Goal: Information Seeking & Learning: Find specific page/section

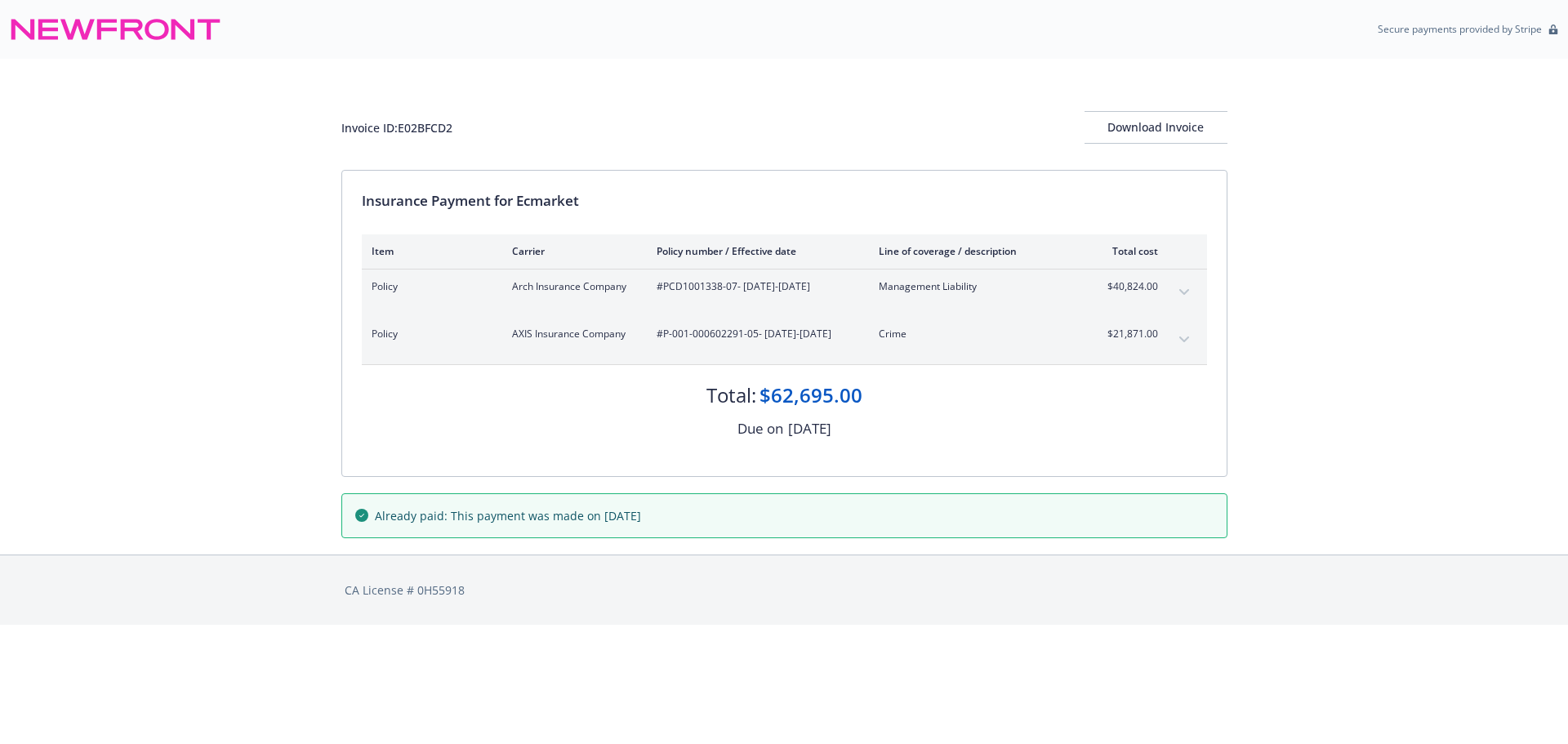
click at [1179, 289] on icon "expand content" at bounding box center [1184, 292] width 10 height 7
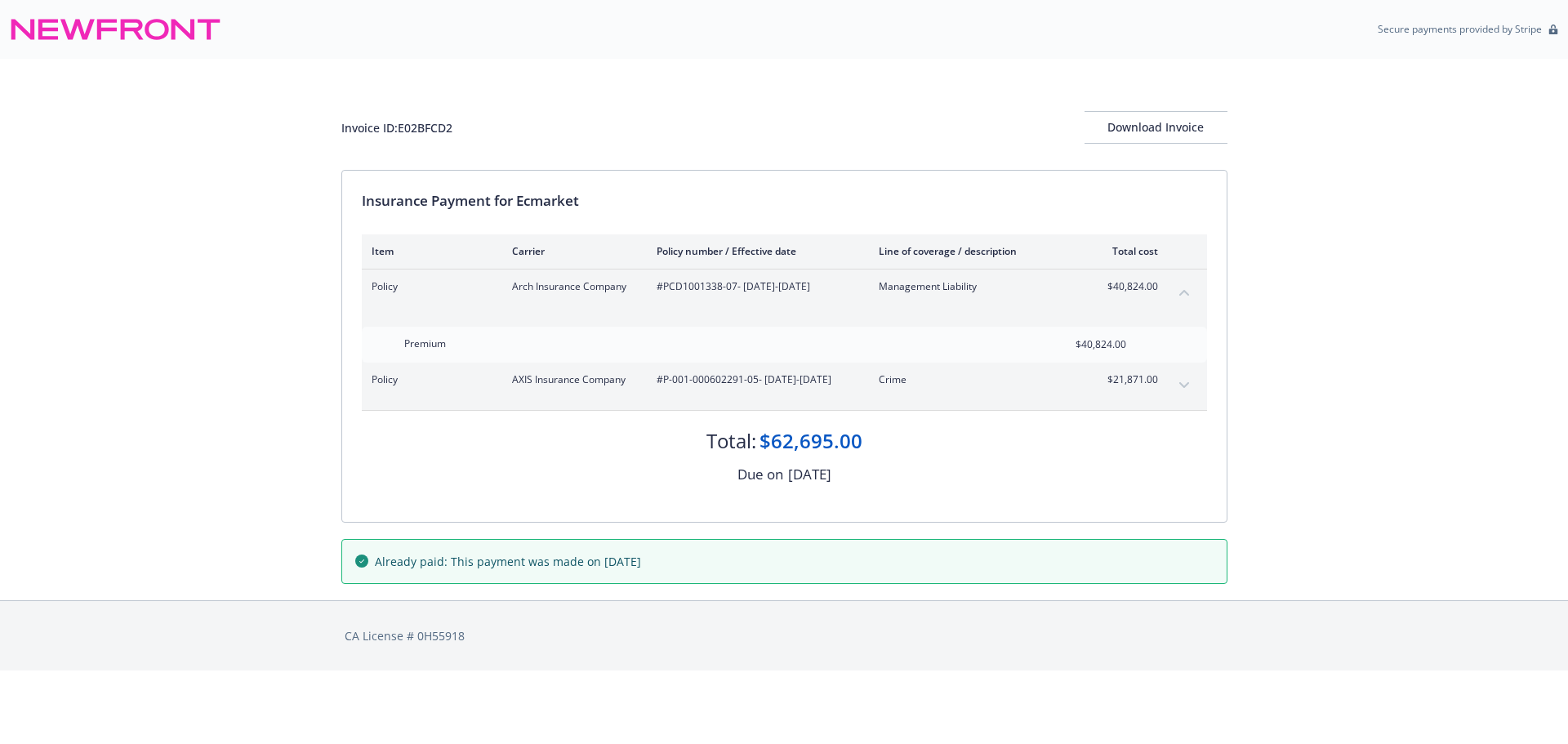
click at [1179, 374] on button "expand content" at bounding box center [1183, 385] width 26 height 26
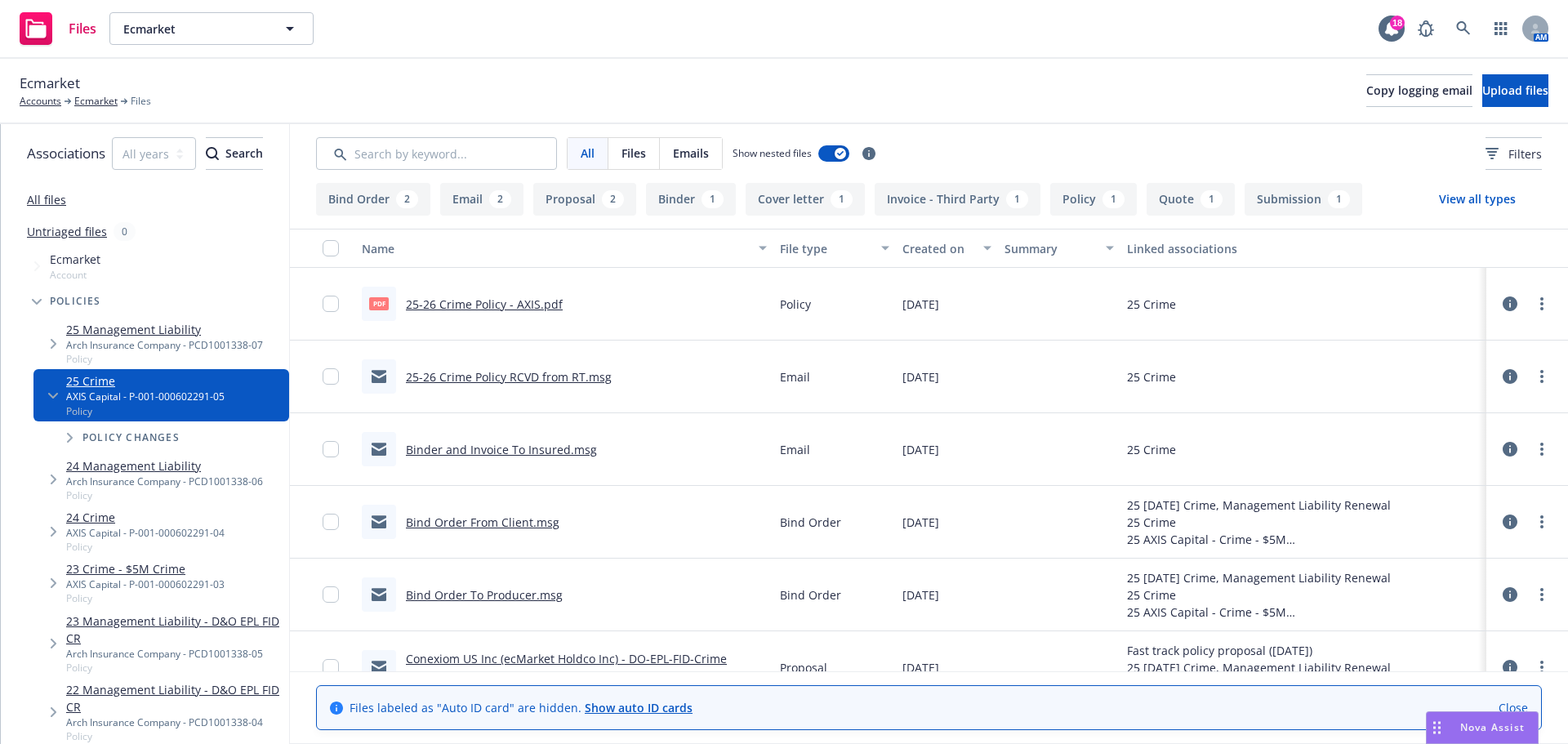
click at [939, 193] on button "Invoice - Third Party 1" at bounding box center [957, 199] width 166 height 32
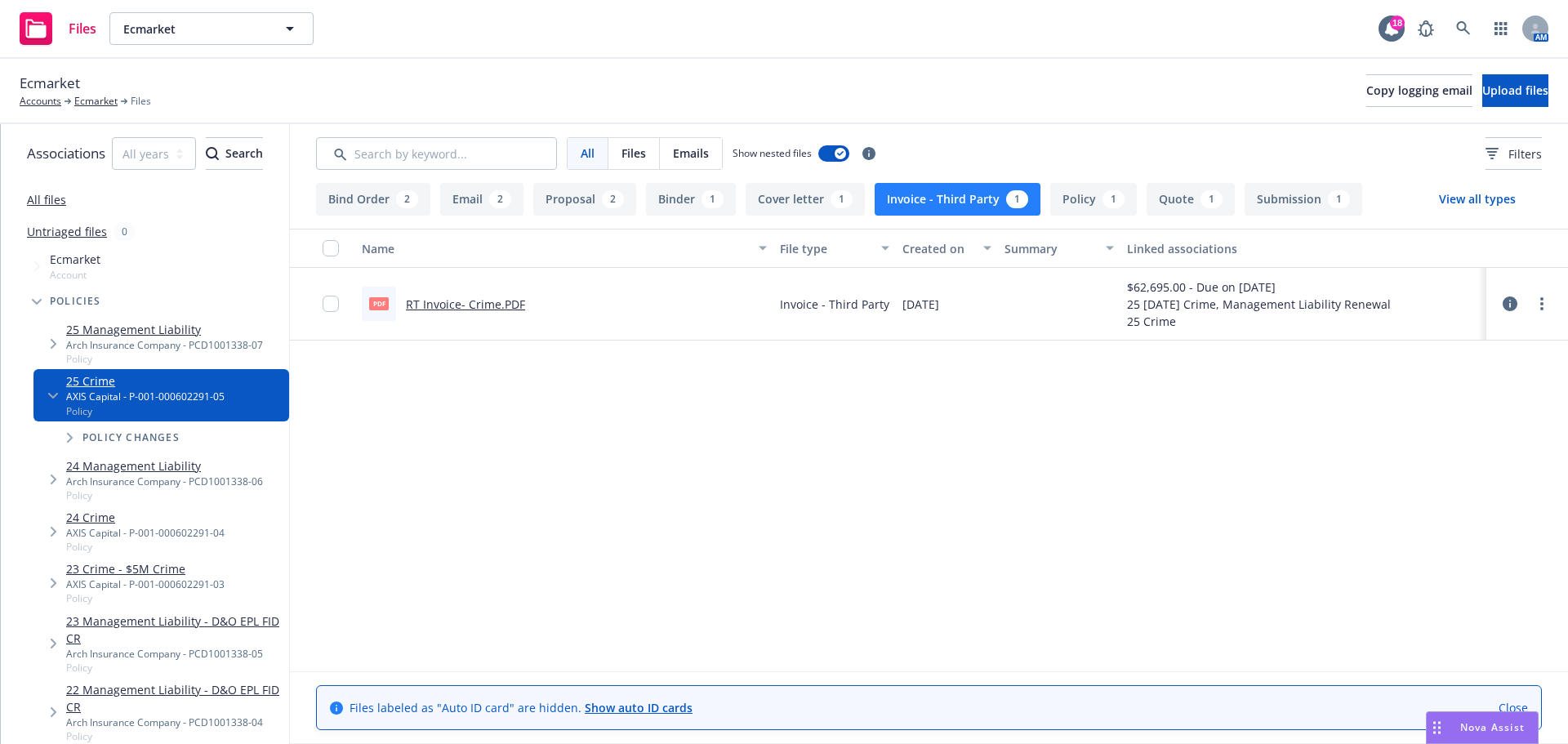
click at [502, 306] on link "RT Invoice- Crime.PDF" at bounding box center [465, 304] width 119 height 16
click at [43, 98] on link "Accounts" at bounding box center [41, 102] width 42 height 15
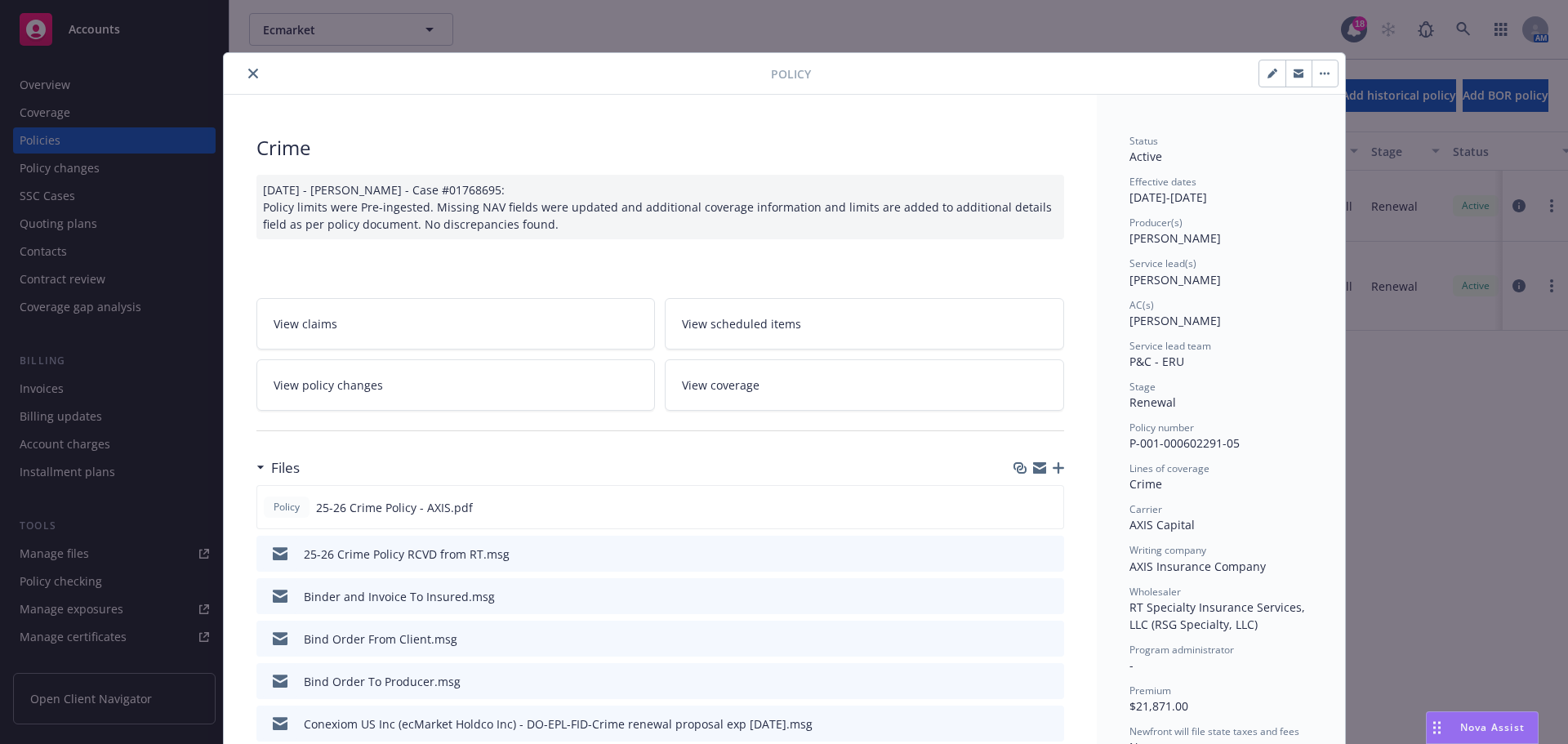
click at [248, 74] on icon "close" at bounding box center [253, 73] width 10 height 10
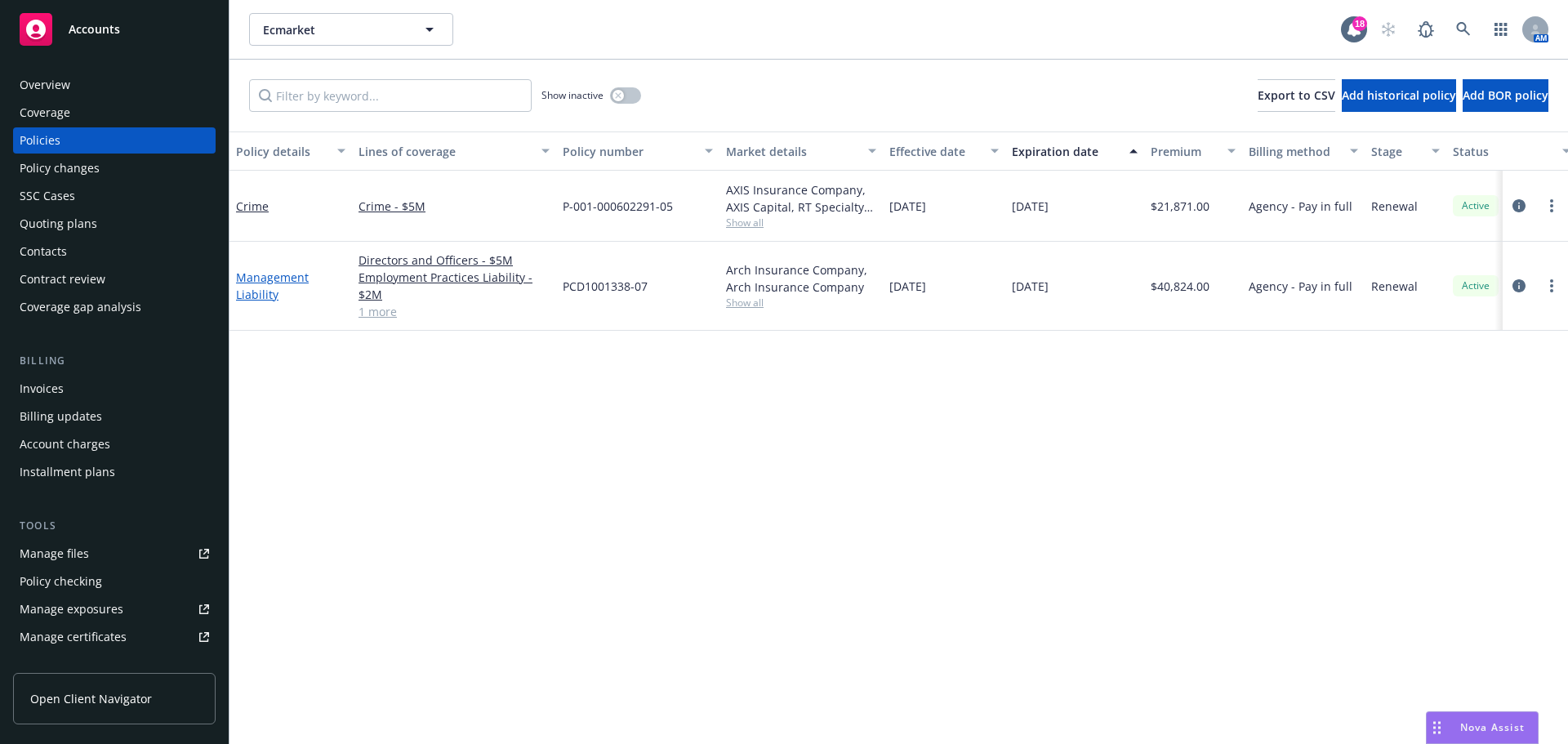
click at [278, 275] on link "Management Liability" at bounding box center [271, 286] width 72 height 32
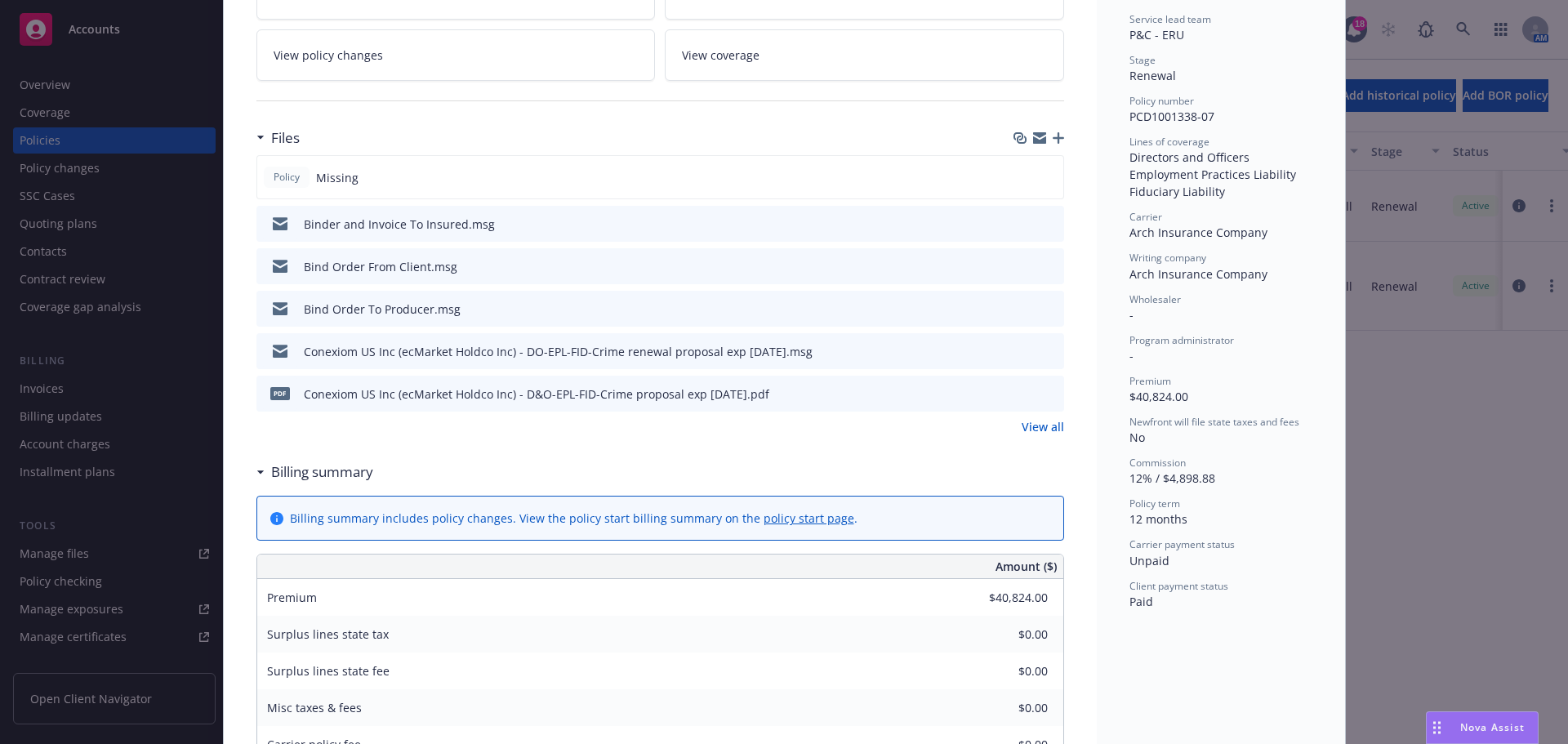
scroll to position [408, 0]
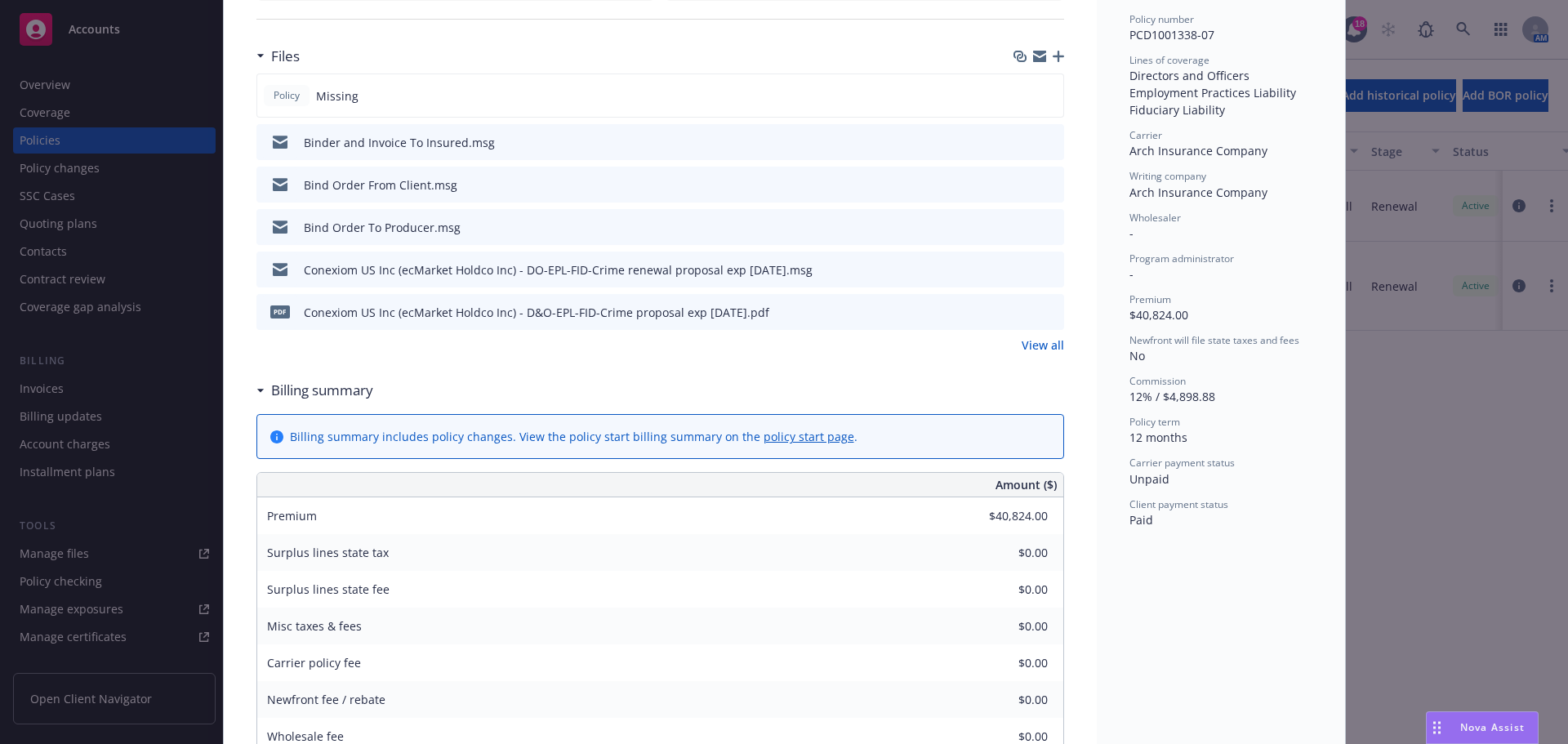
click at [1041, 352] on link "View all" at bounding box center [1043, 345] width 42 height 17
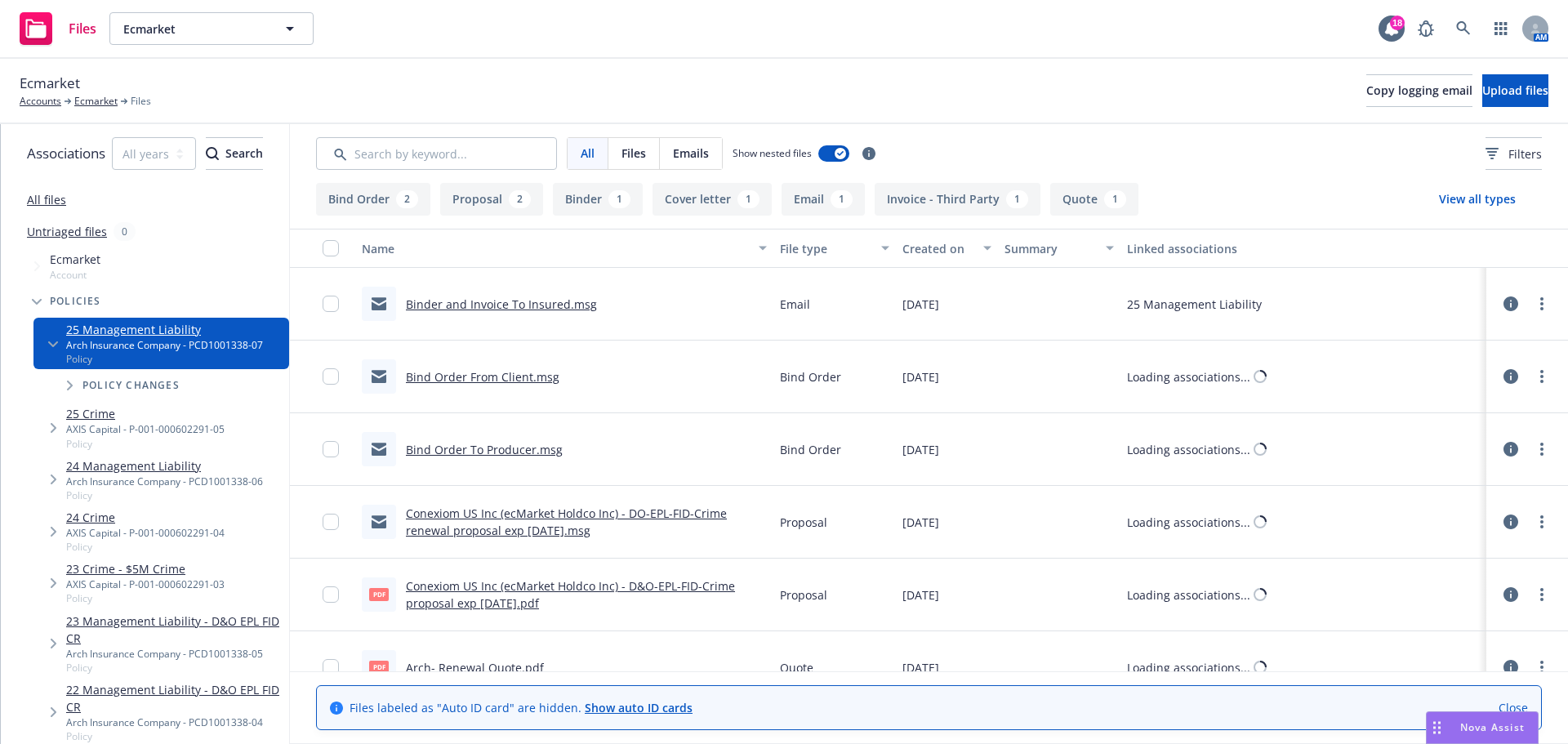
click at [939, 204] on button "Invoice - Third Party 1" at bounding box center [957, 199] width 166 height 32
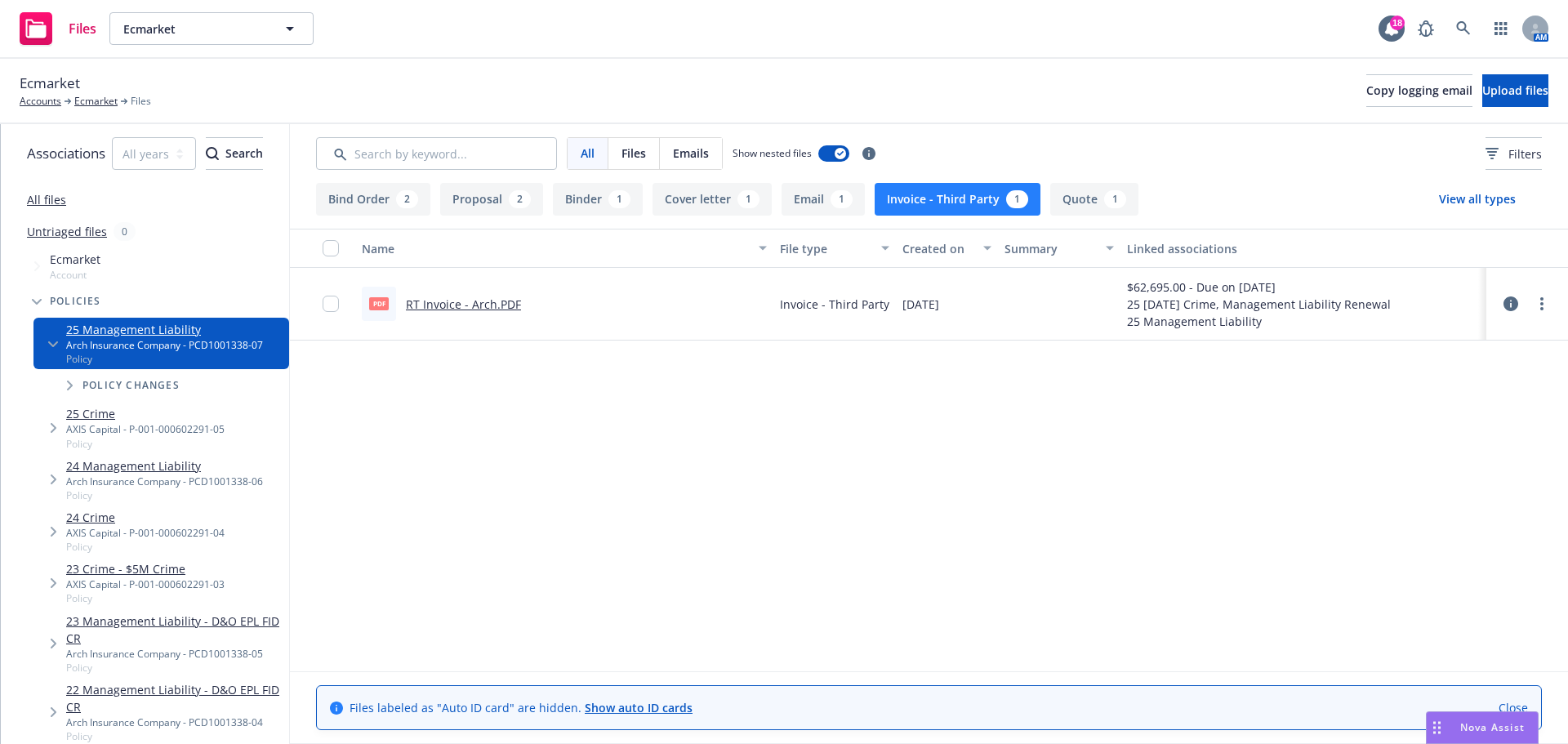
click at [496, 308] on link "RT Invoice - Arch.PDF" at bounding box center [463, 304] width 115 height 16
click at [97, 104] on link "Ecmarket" at bounding box center [96, 102] width 43 height 15
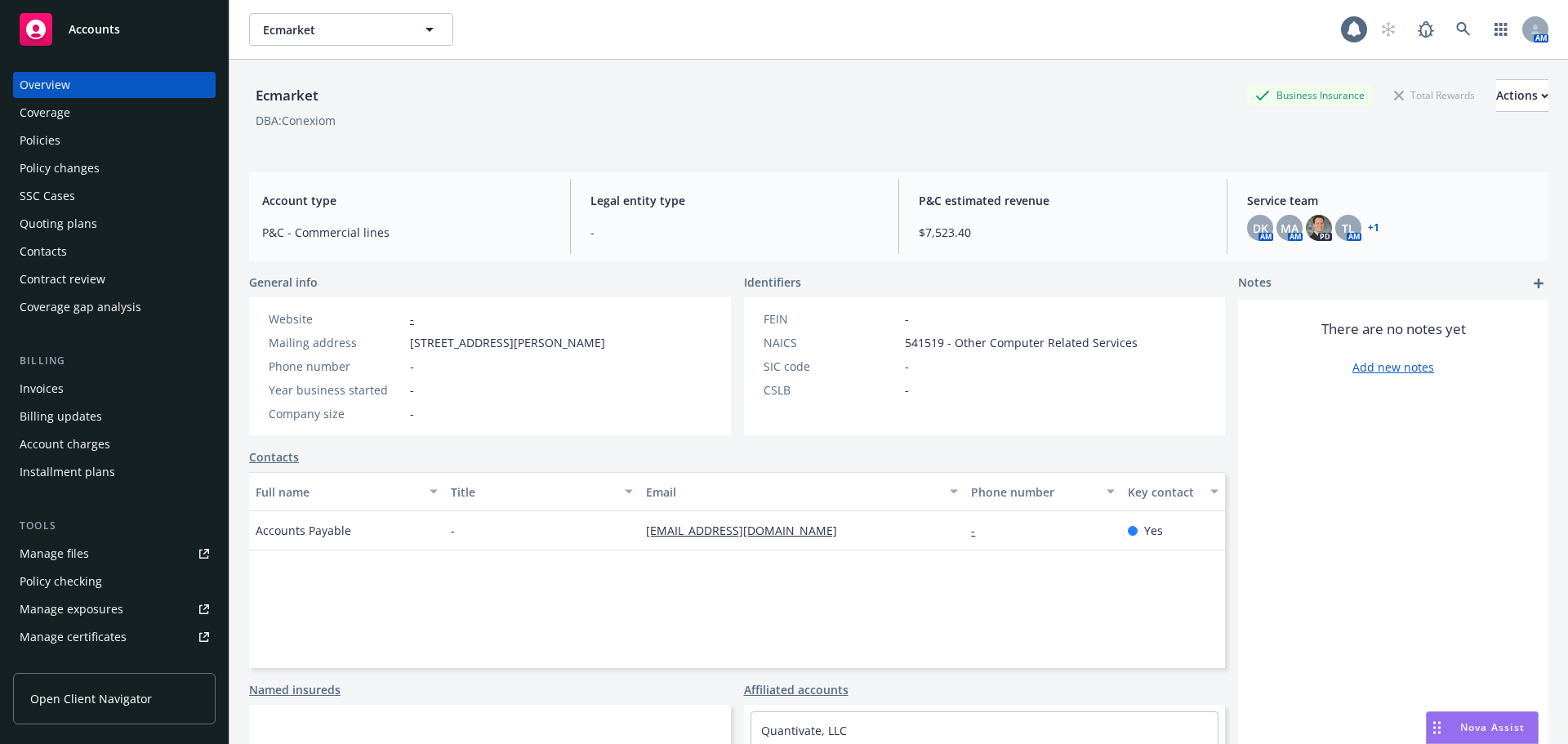
click at [63, 382] on div "Invoices" at bounding box center [114, 388] width 189 height 26
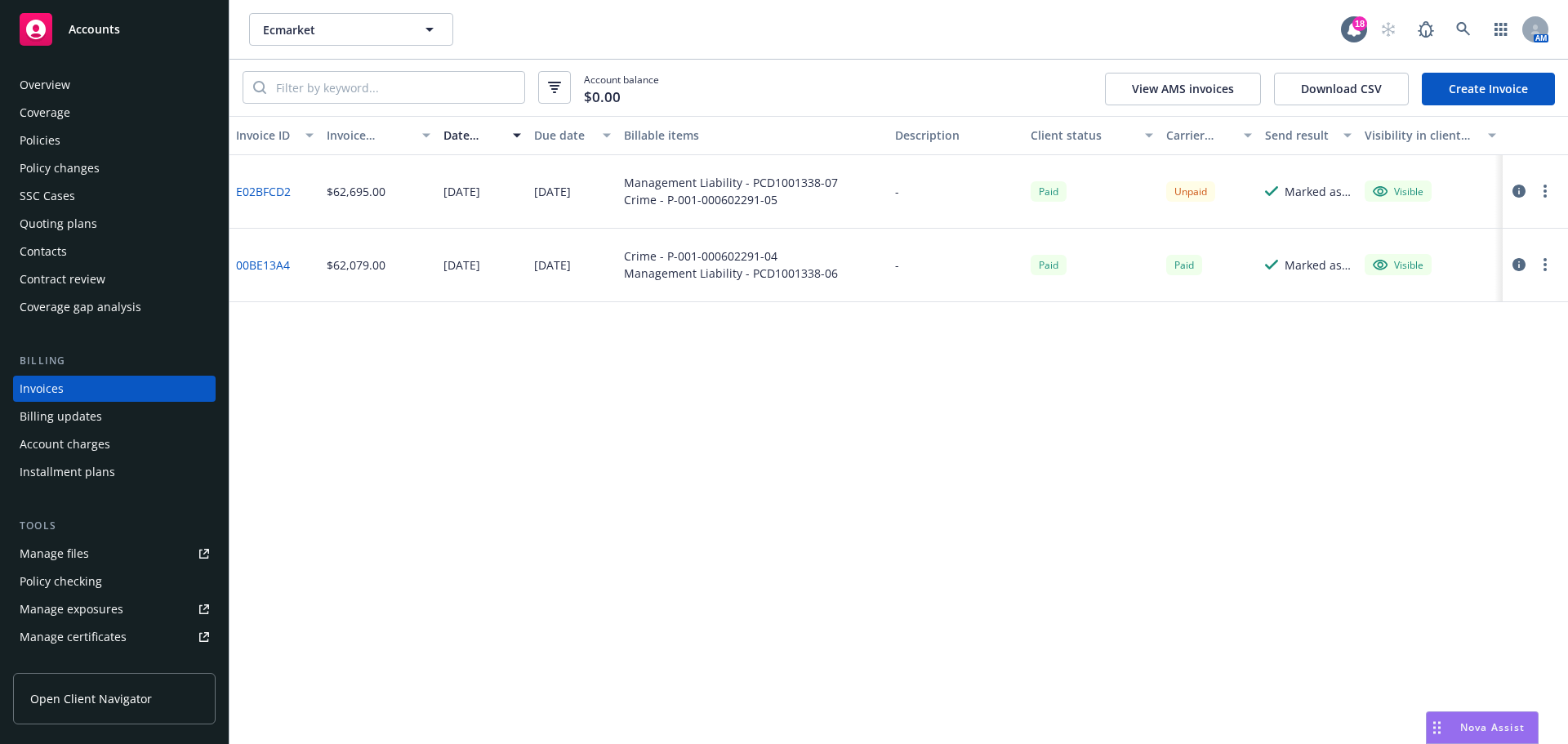
click at [77, 136] on div "Policies" at bounding box center [114, 140] width 189 height 26
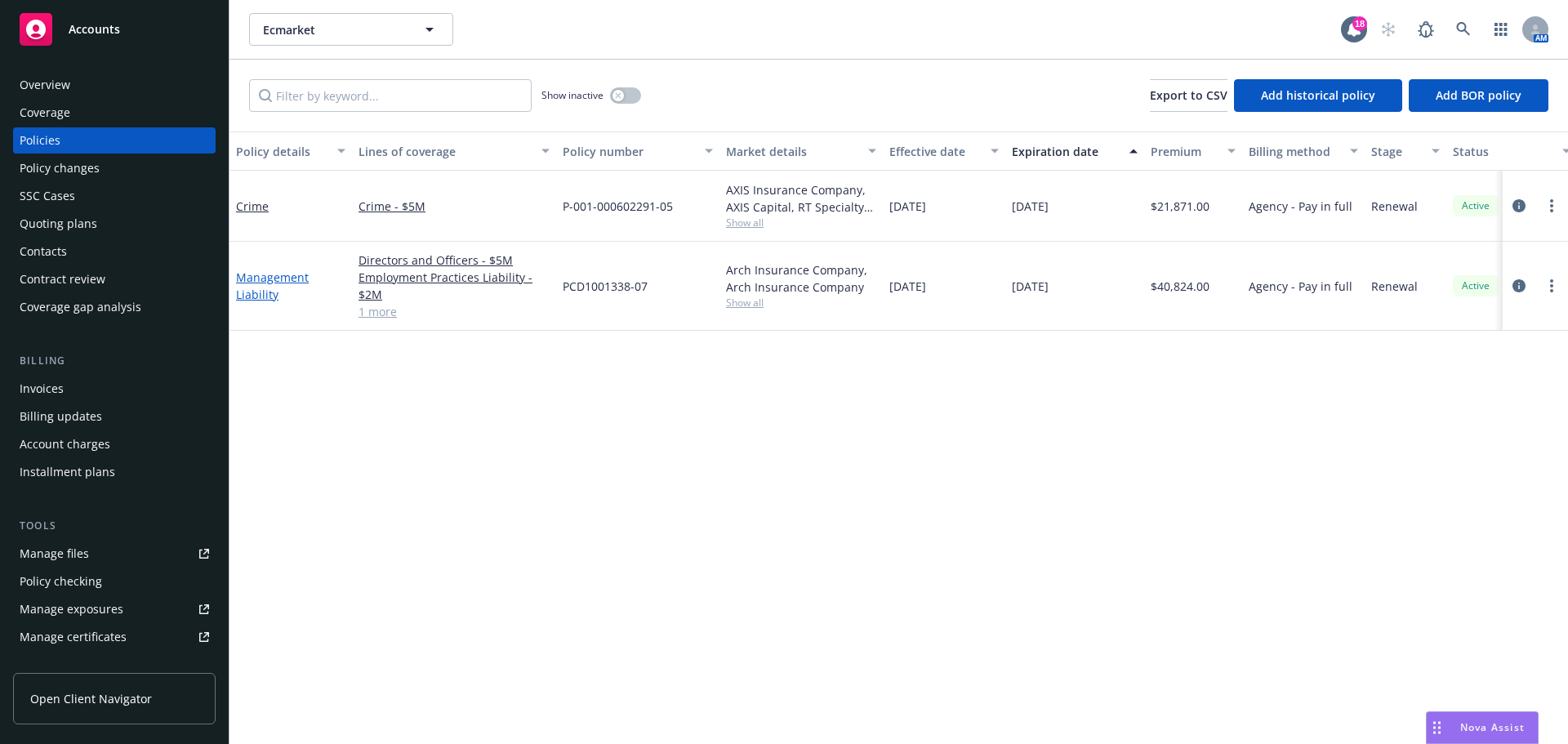
click at [261, 277] on link "Management Liability" at bounding box center [271, 286] width 72 height 32
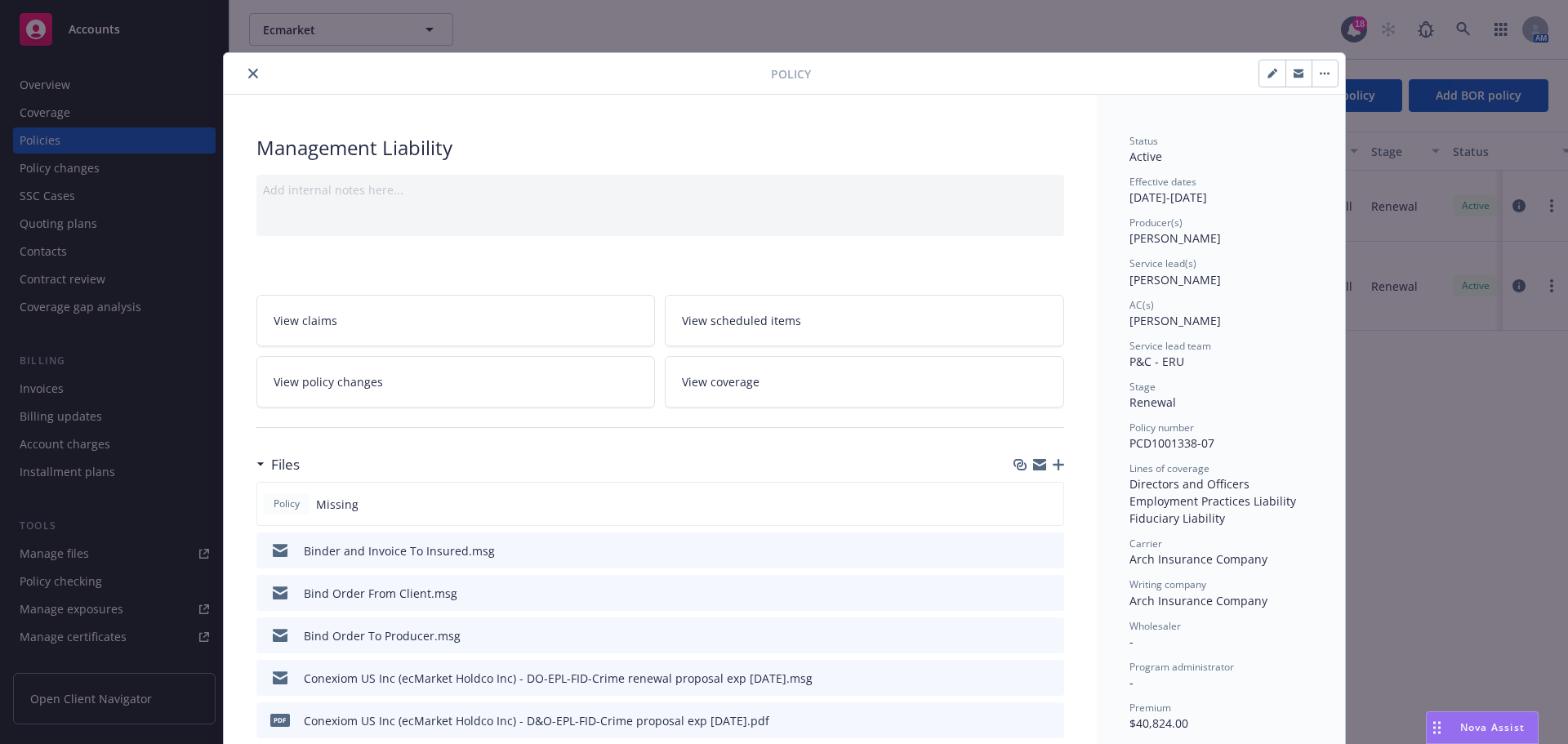
click at [246, 67] on button "close" at bounding box center [253, 73] width 20 height 20
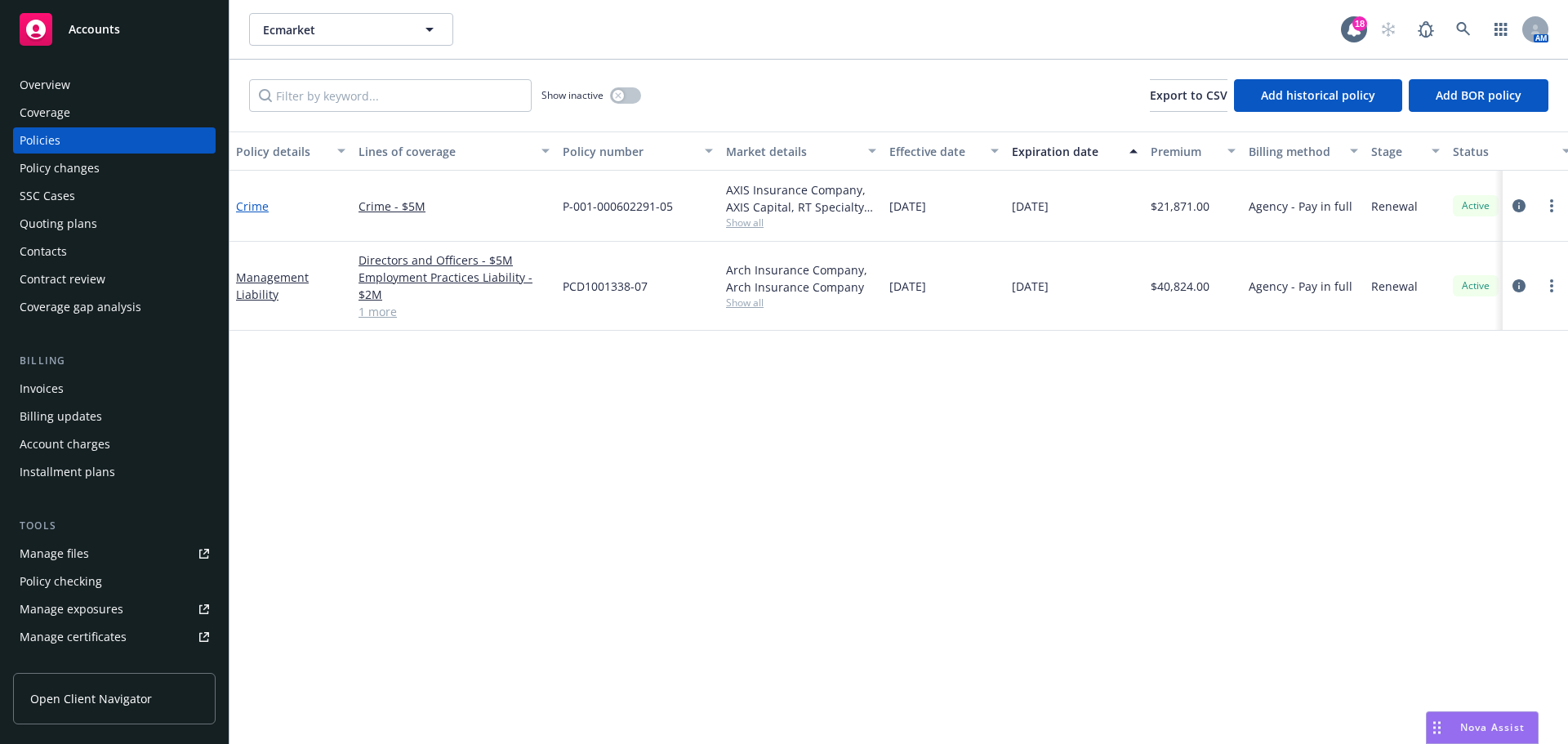
click at [252, 207] on link "Crime" at bounding box center [251, 206] width 32 height 16
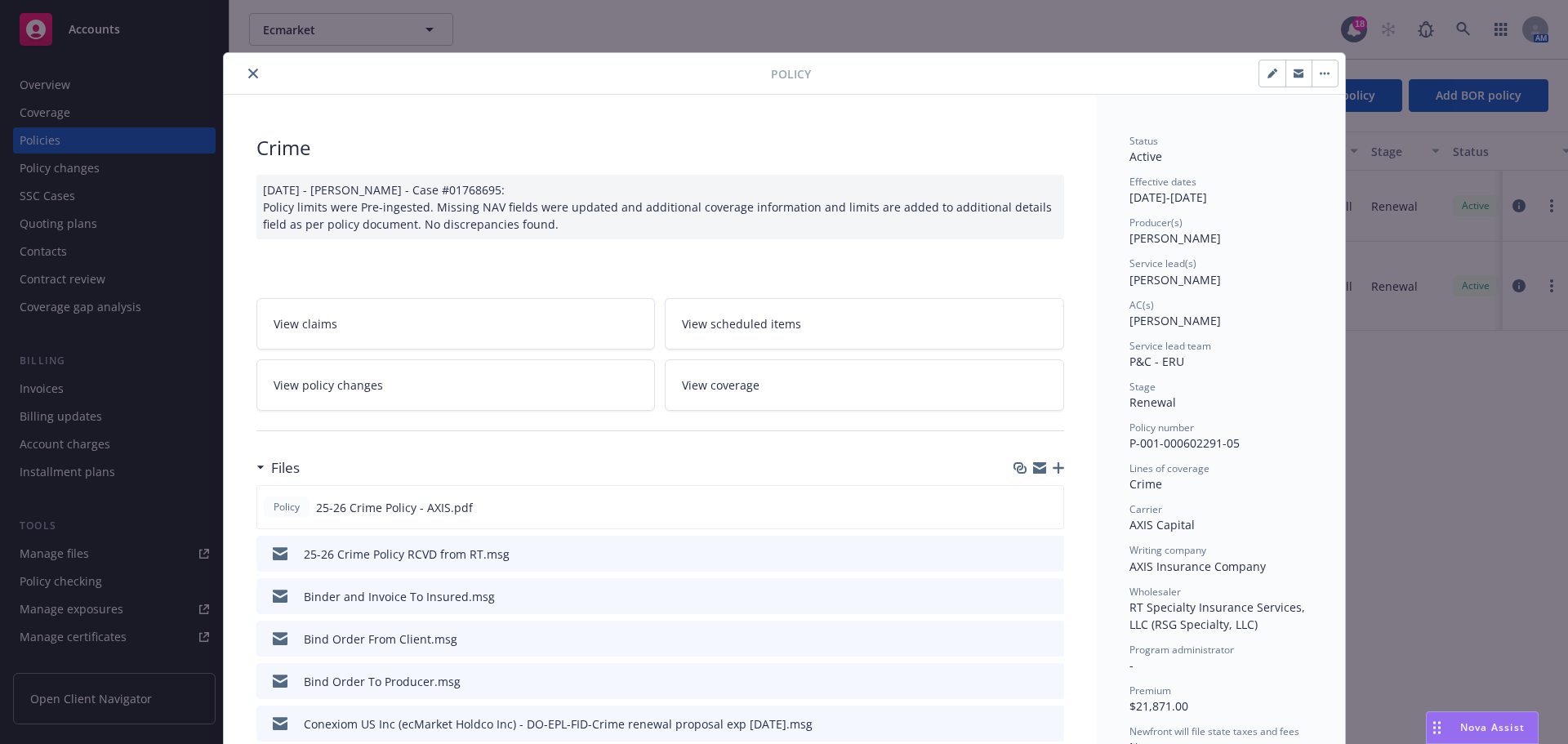
click at [250, 72] on icon "close" at bounding box center [253, 73] width 10 height 10
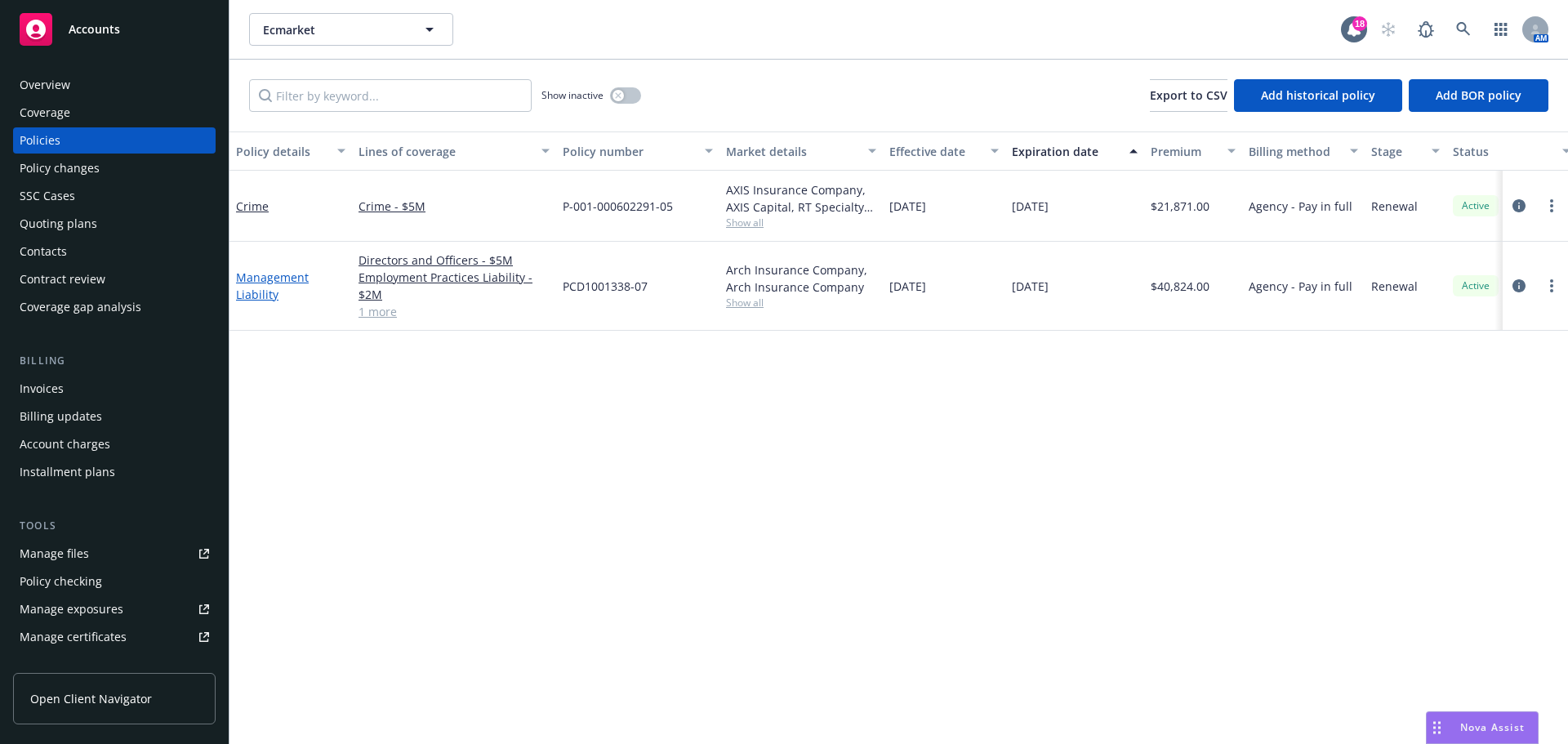
click at [257, 282] on link "Management Liability" at bounding box center [271, 286] width 72 height 32
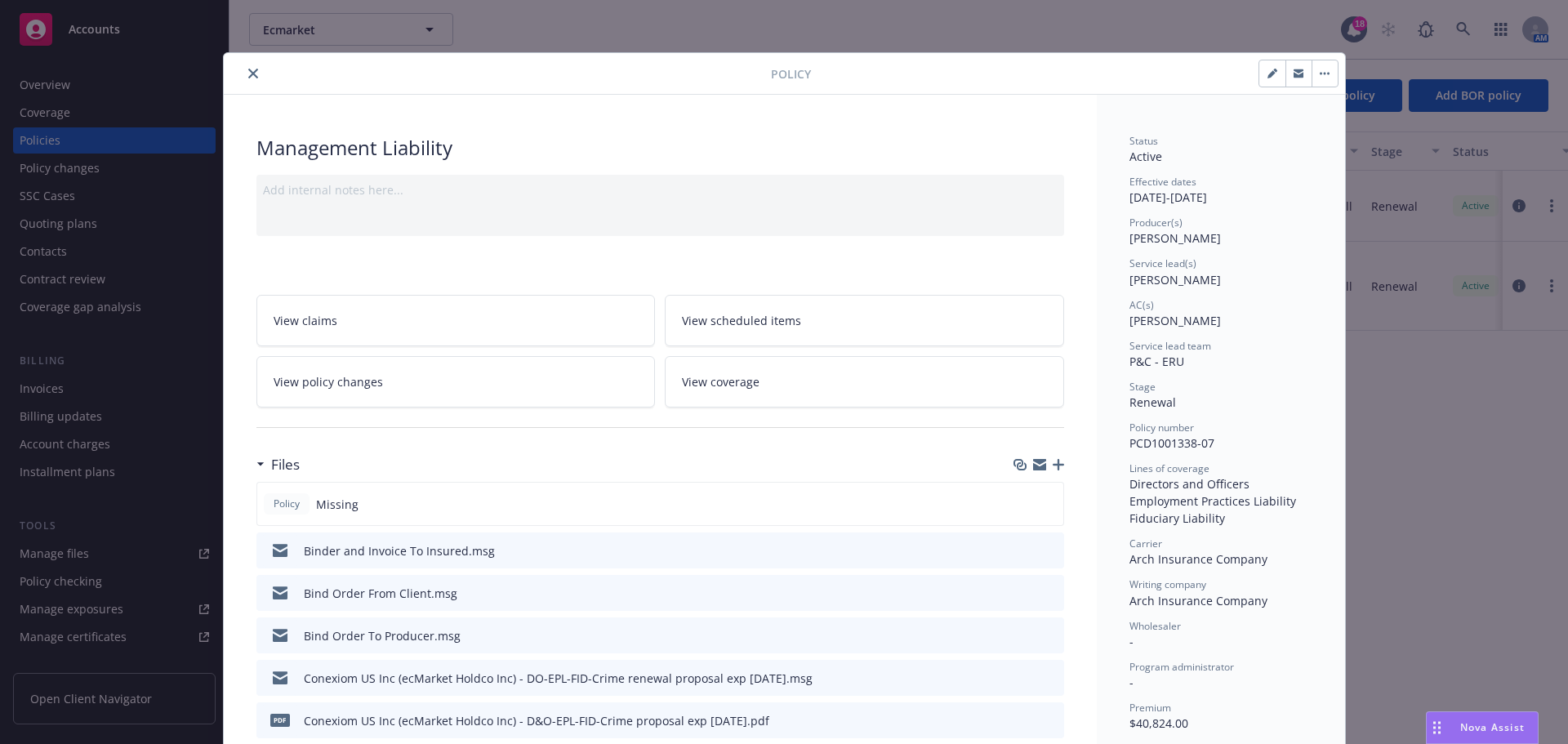
click at [248, 72] on icon "close" at bounding box center [253, 73] width 10 height 10
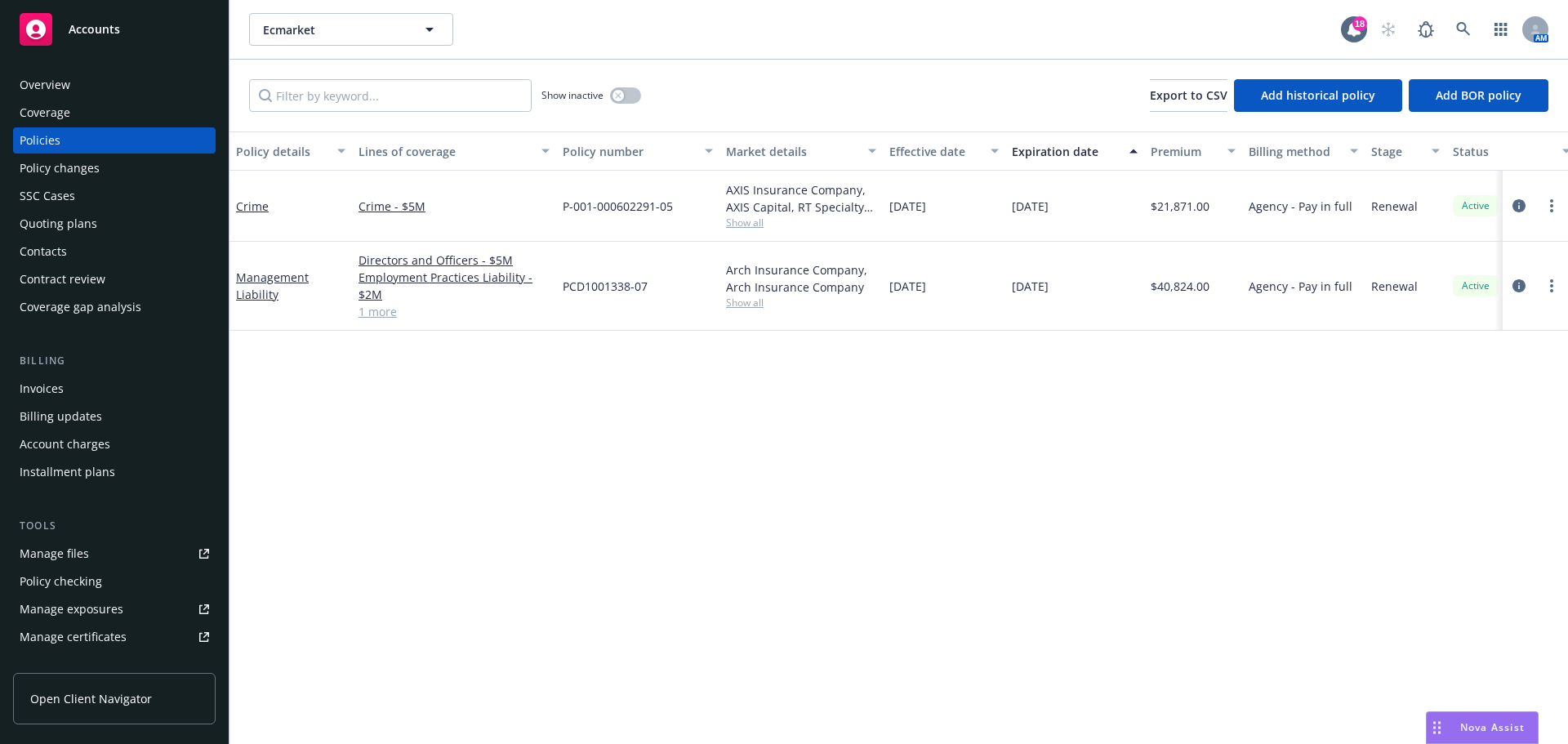
click at [91, 167] on div "Policy changes" at bounding box center [60, 167] width 80 height 26
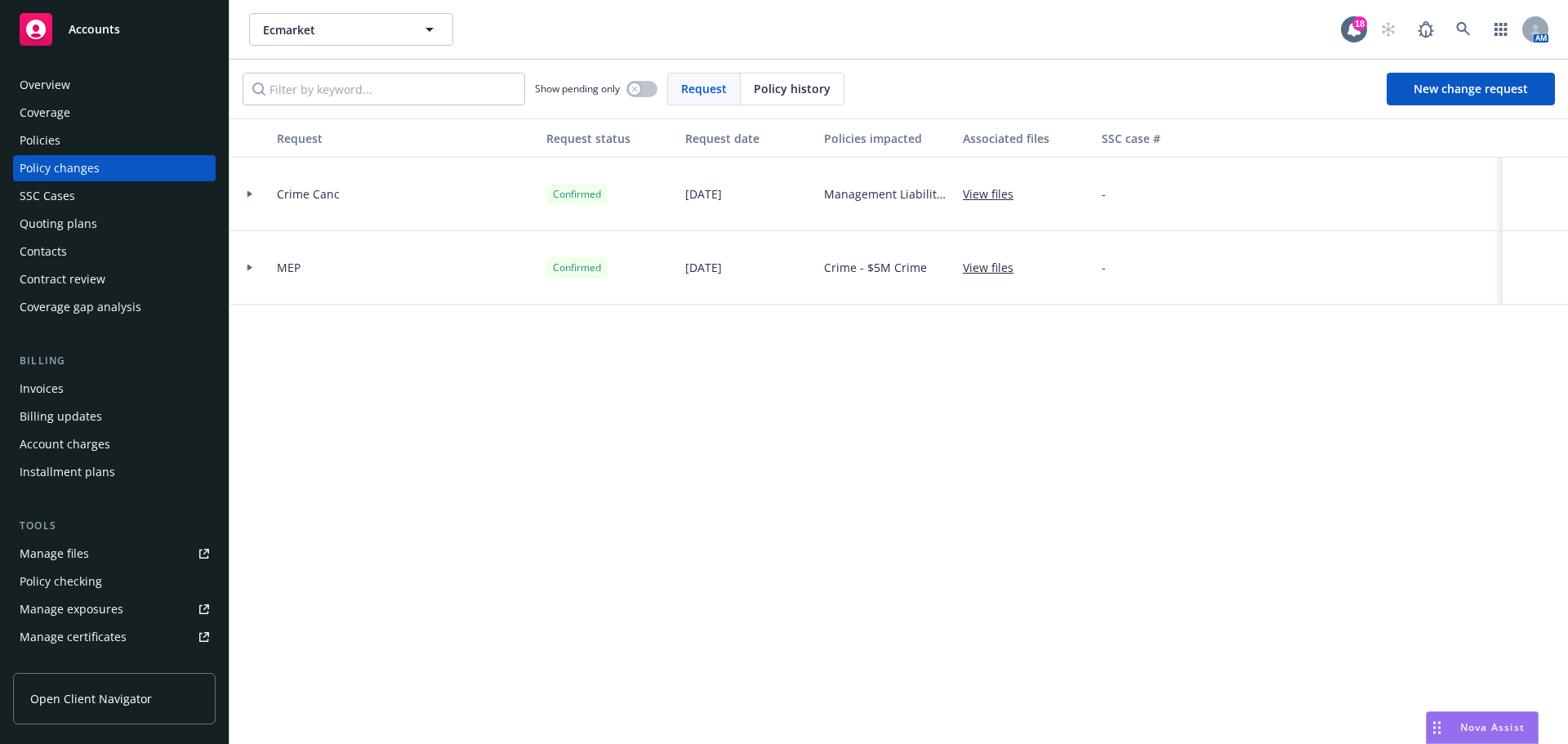
click at [97, 138] on div "Policies" at bounding box center [114, 140] width 189 height 26
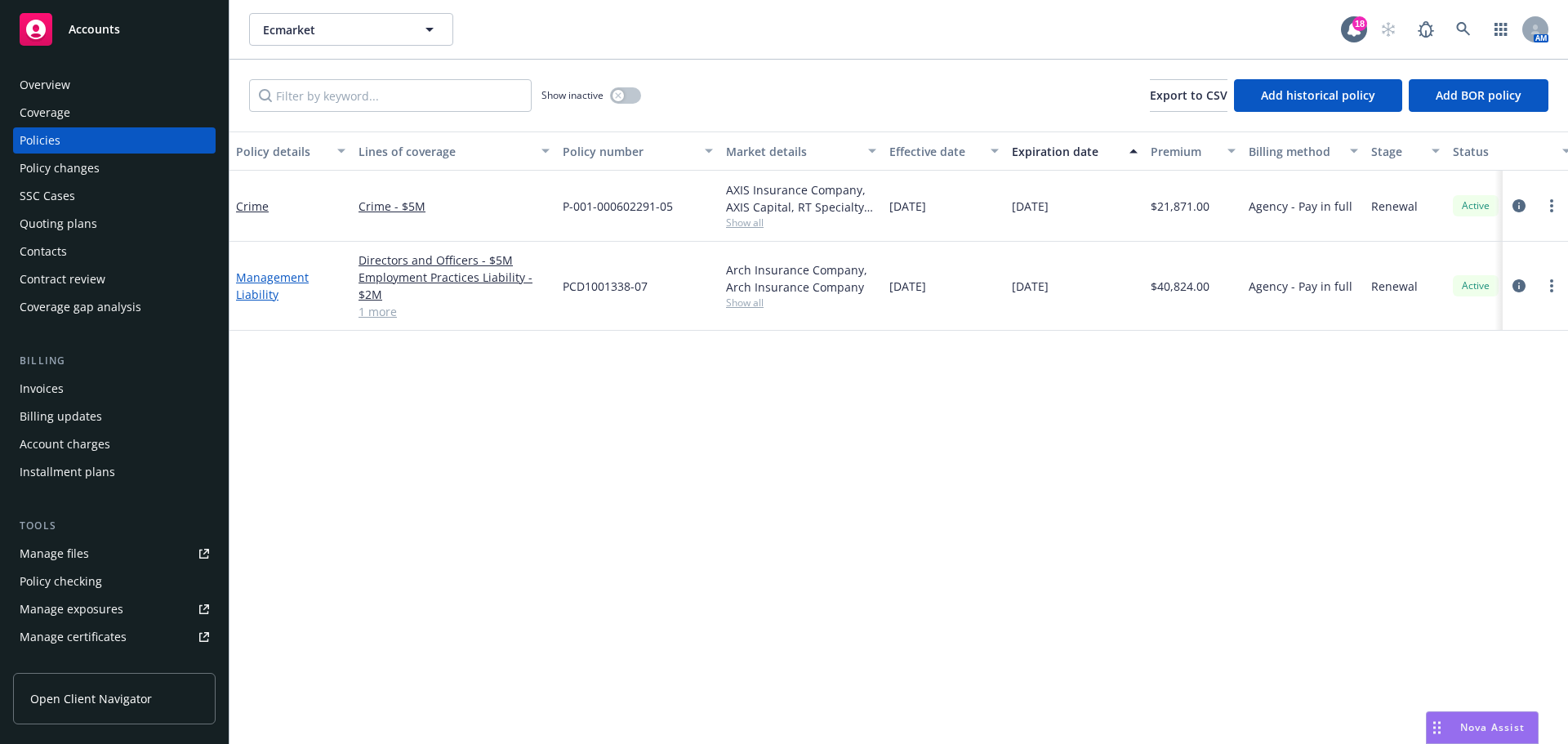
click at [260, 279] on link "Management Liability" at bounding box center [271, 286] width 72 height 32
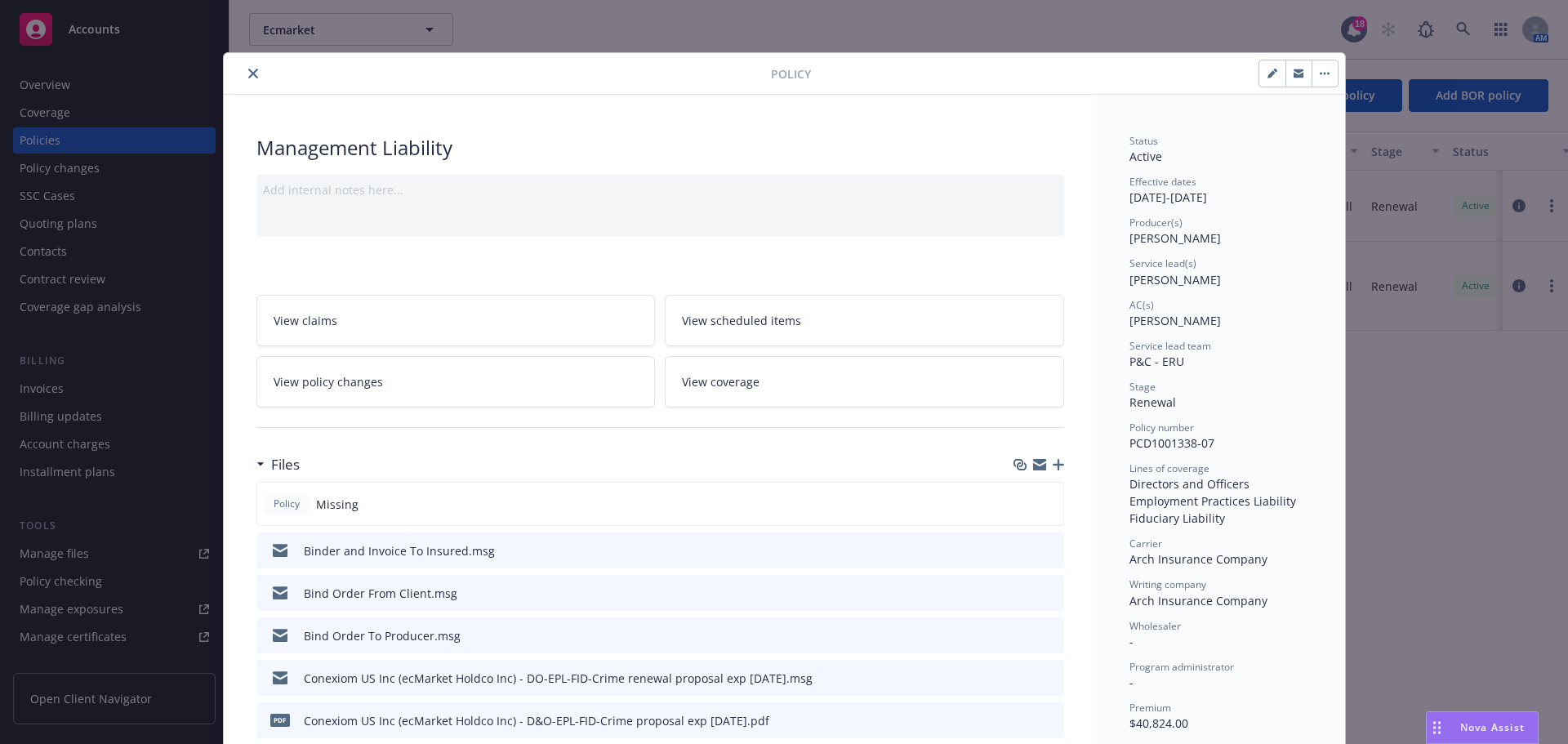
click at [243, 70] on button "close" at bounding box center [253, 73] width 20 height 20
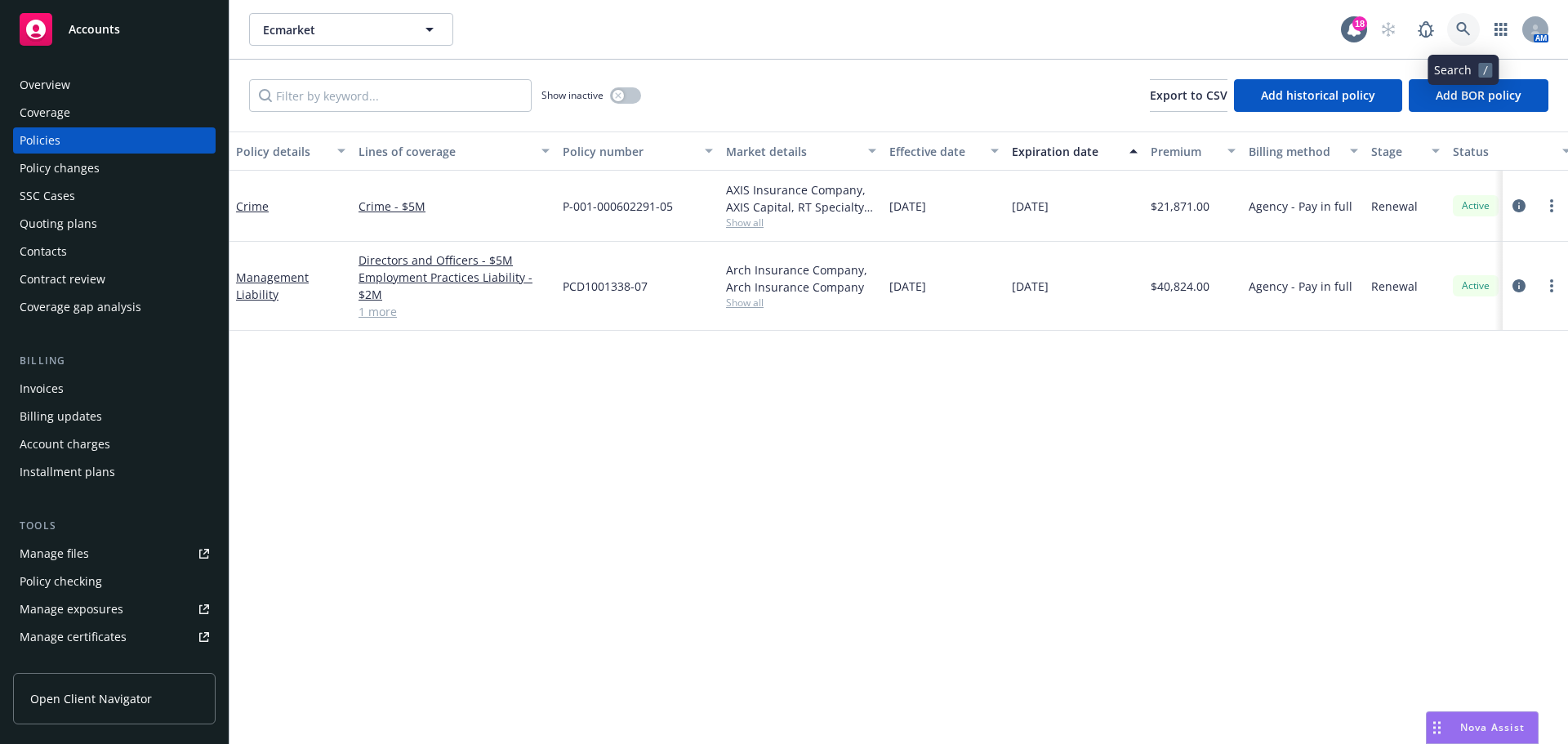
click at [1457, 24] on icon at bounding box center [1462, 28] width 14 height 14
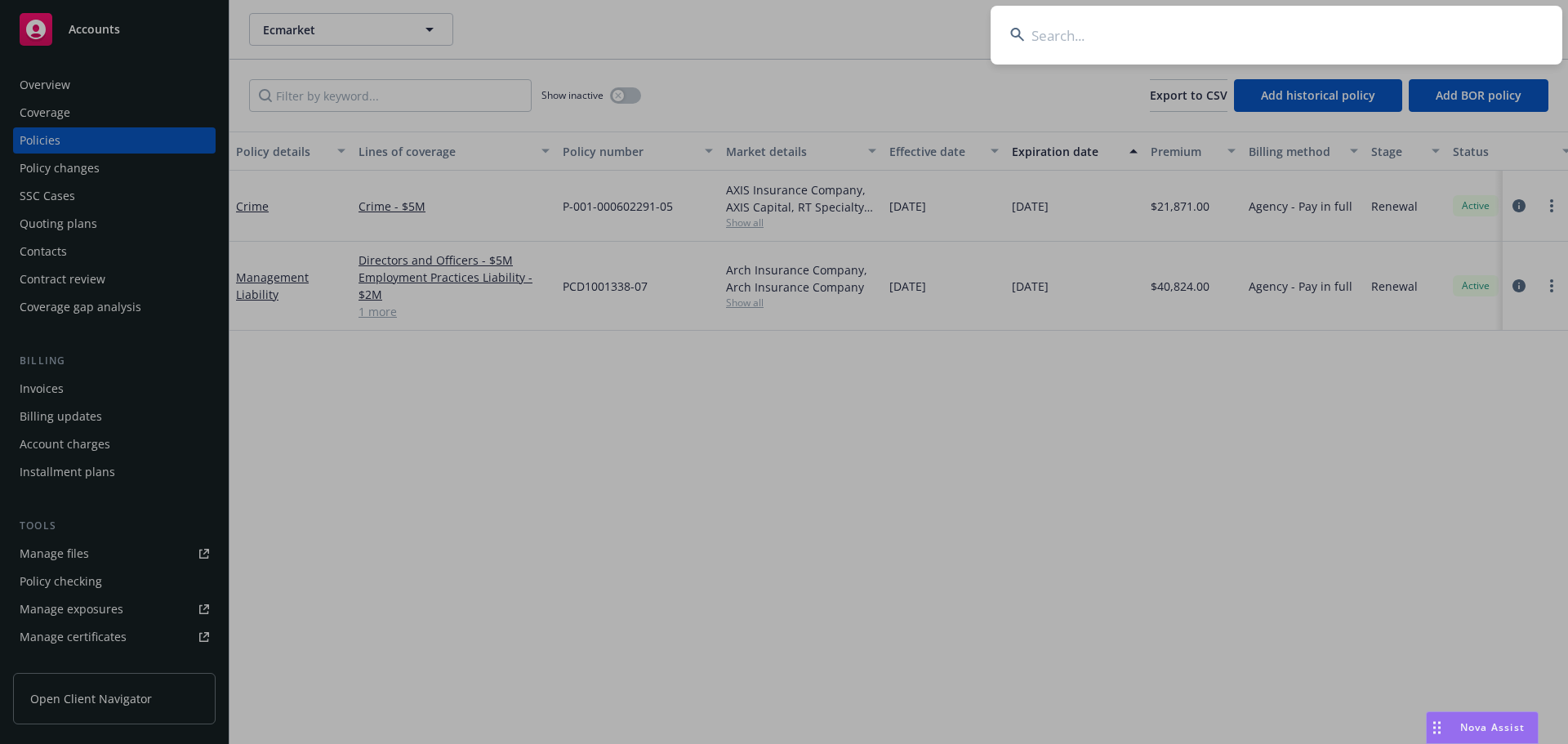
click at [1456, 24] on input at bounding box center [1276, 35] width 571 height 59
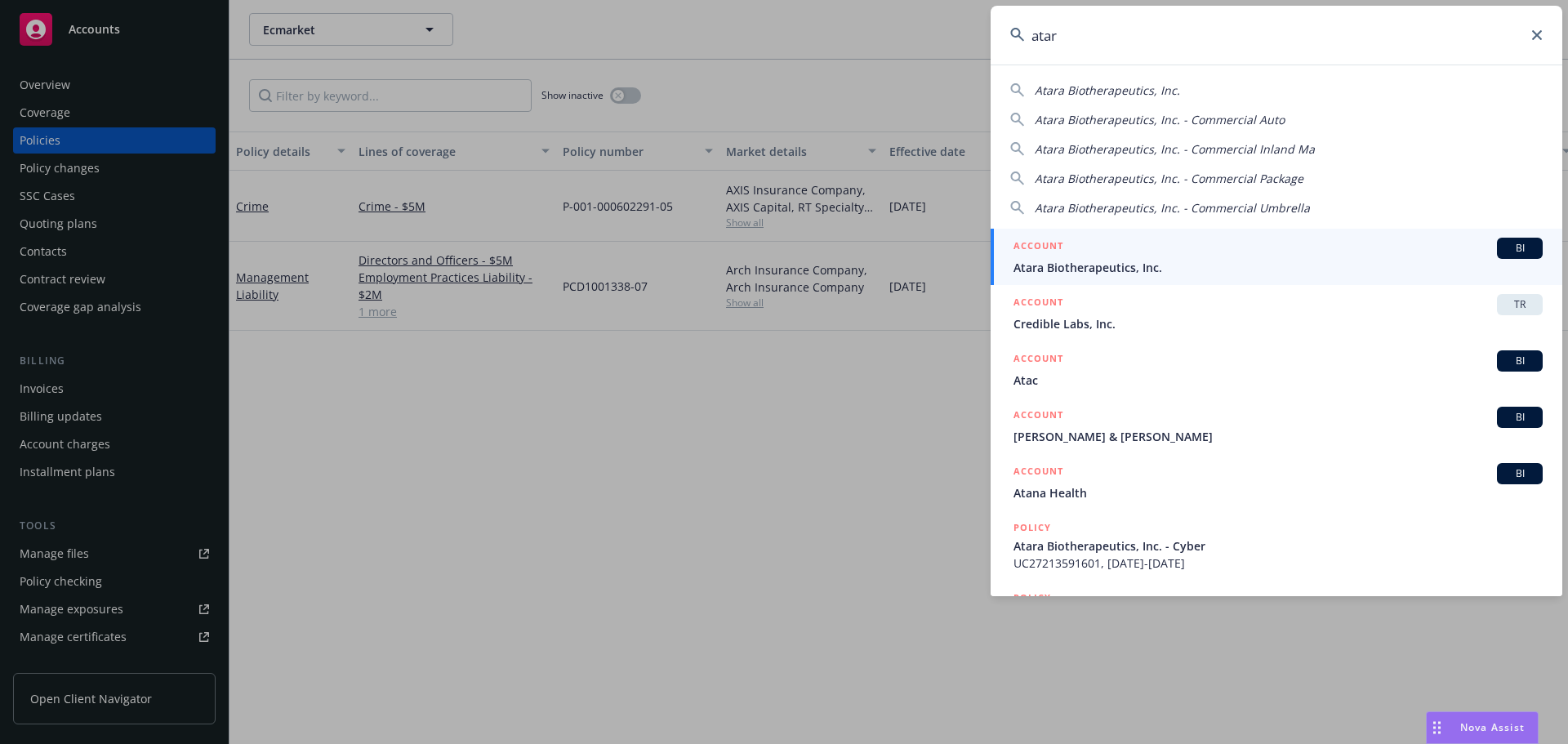
type input "atar"
click at [1181, 255] on div "ACCOUNT BI" at bounding box center [1277, 247] width 529 height 21
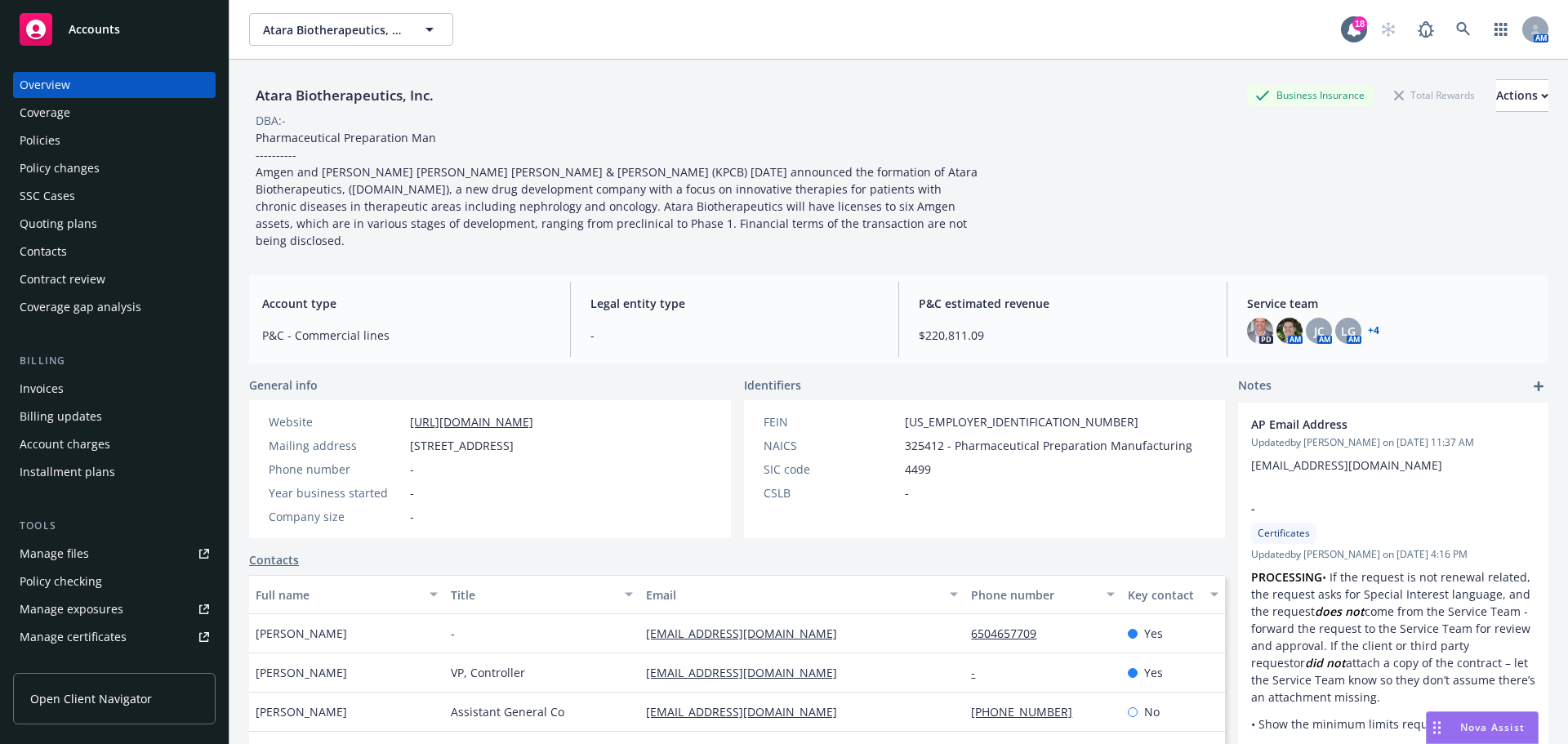
click at [106, 147] on div "Policies" at bounding box center [114, 140] width 189 height 26
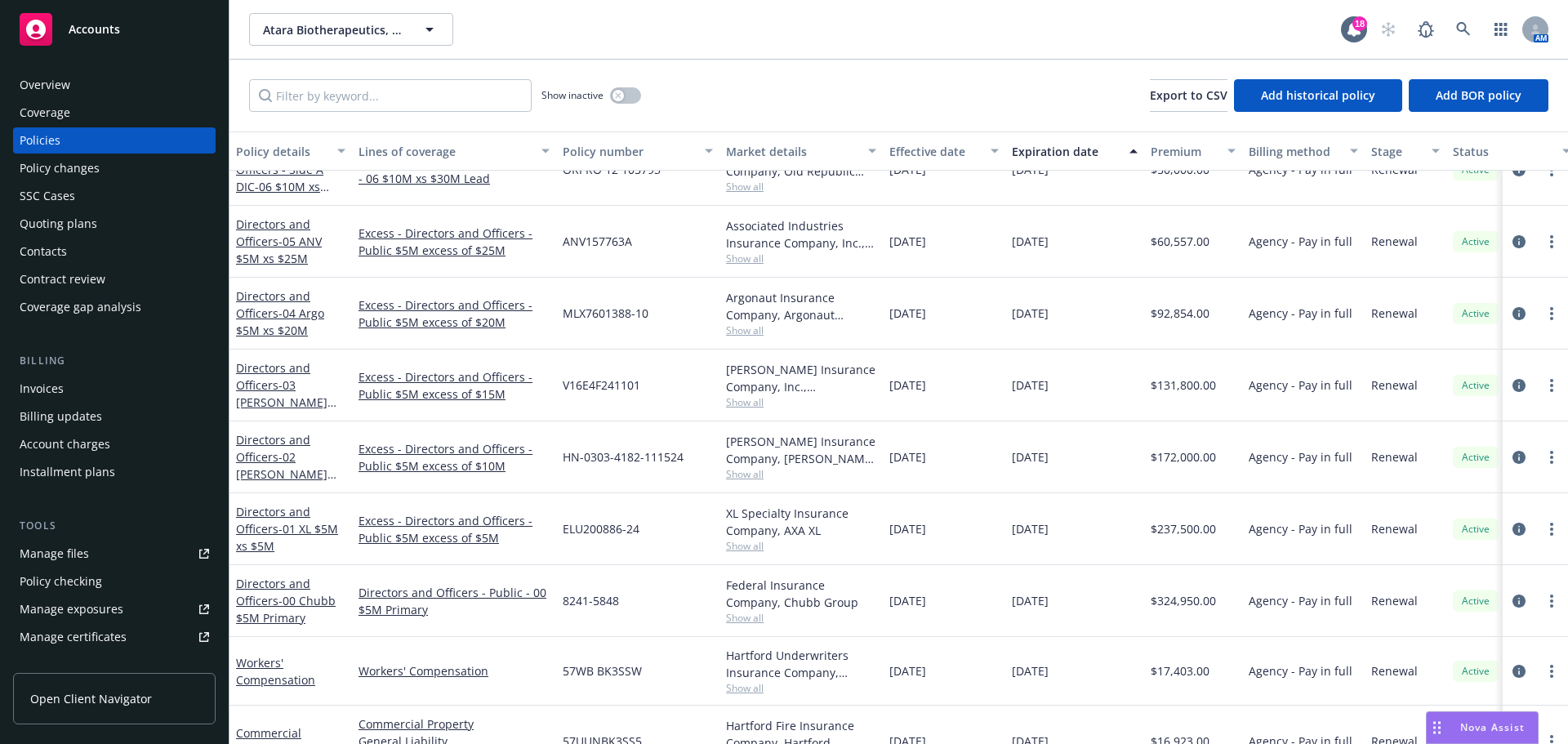
scroll to position [163, 0]
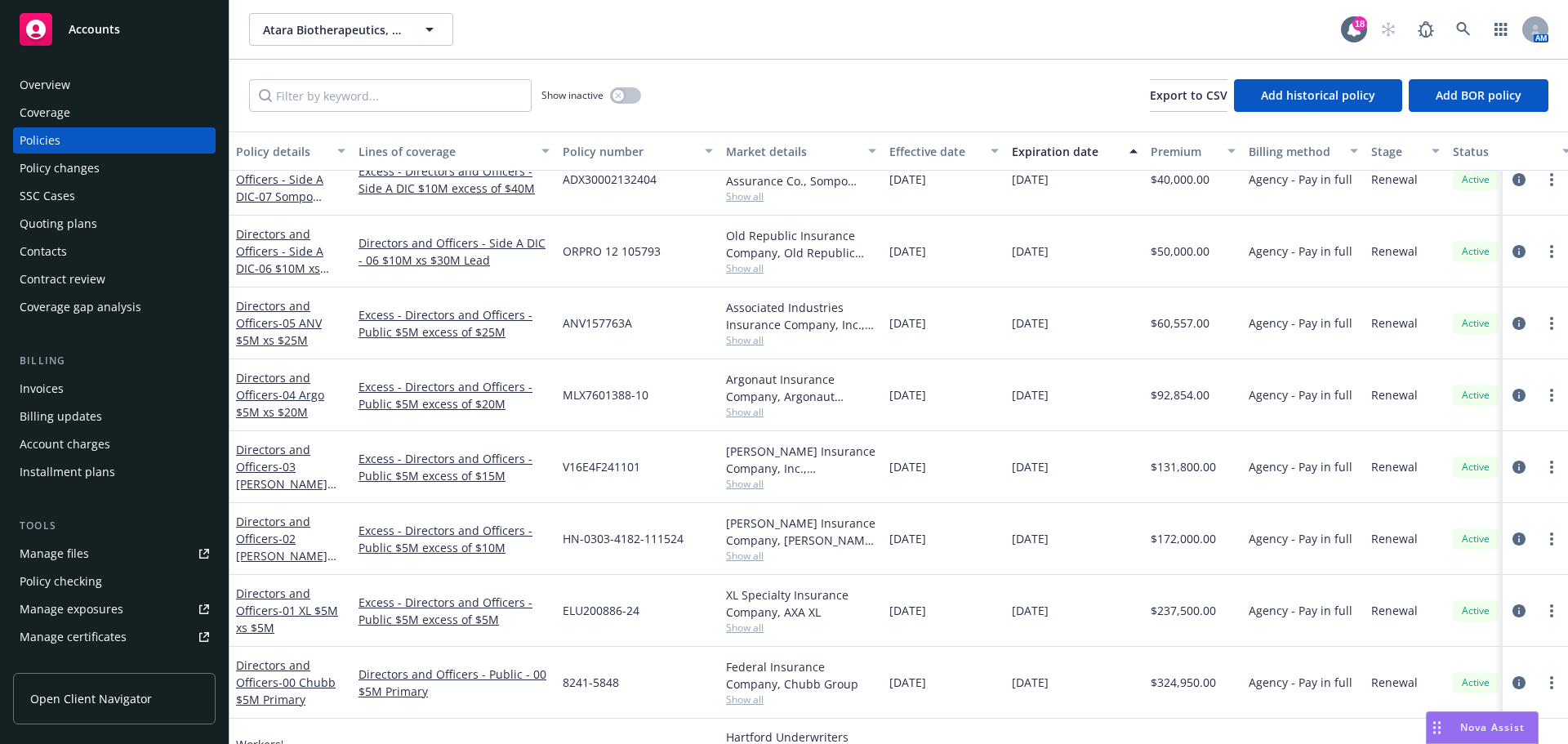
click at [743, 342] on span "Show all" at bounding box center [801, 340] width 150 height 14
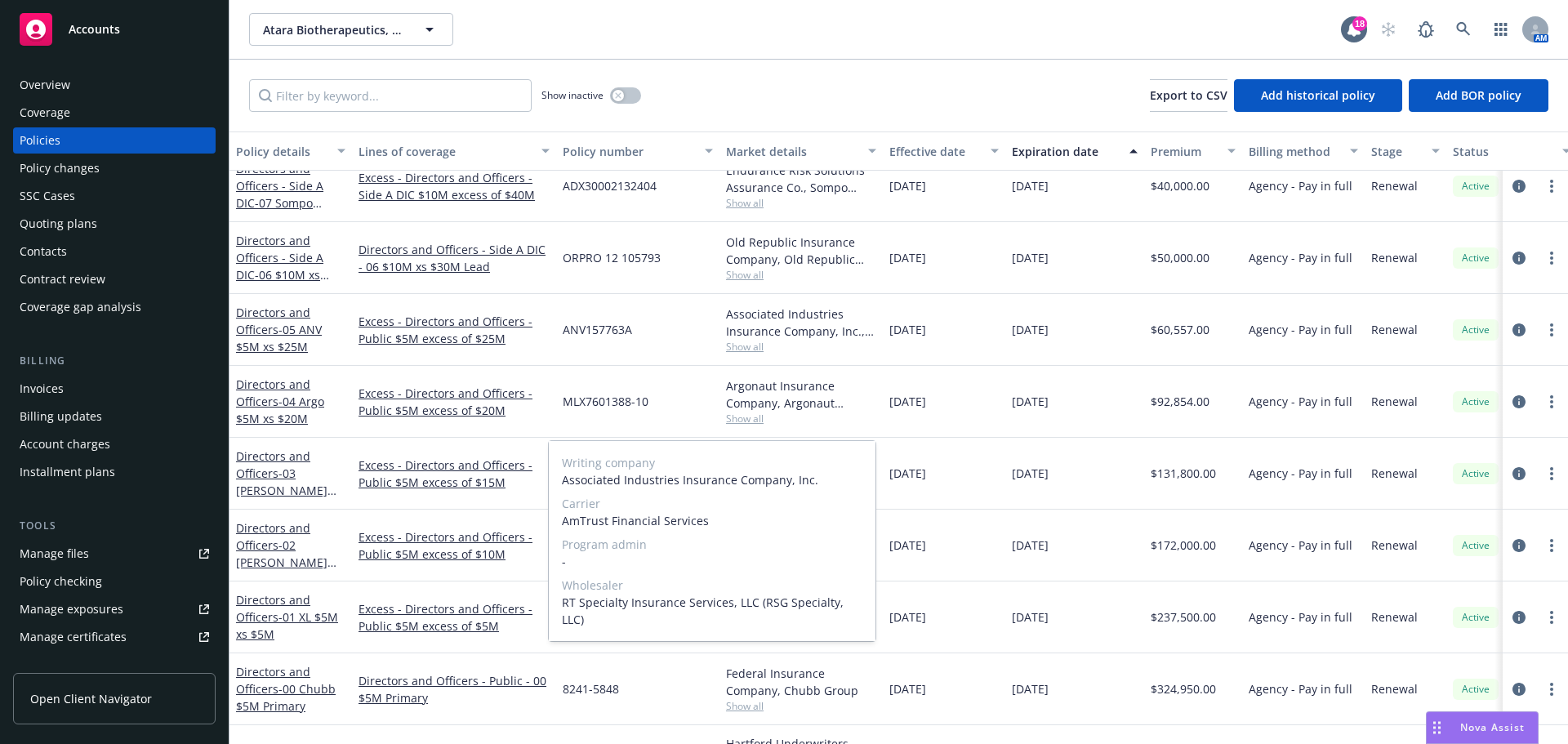
scroll to position [82, 0]
